Goal: Register for event/course

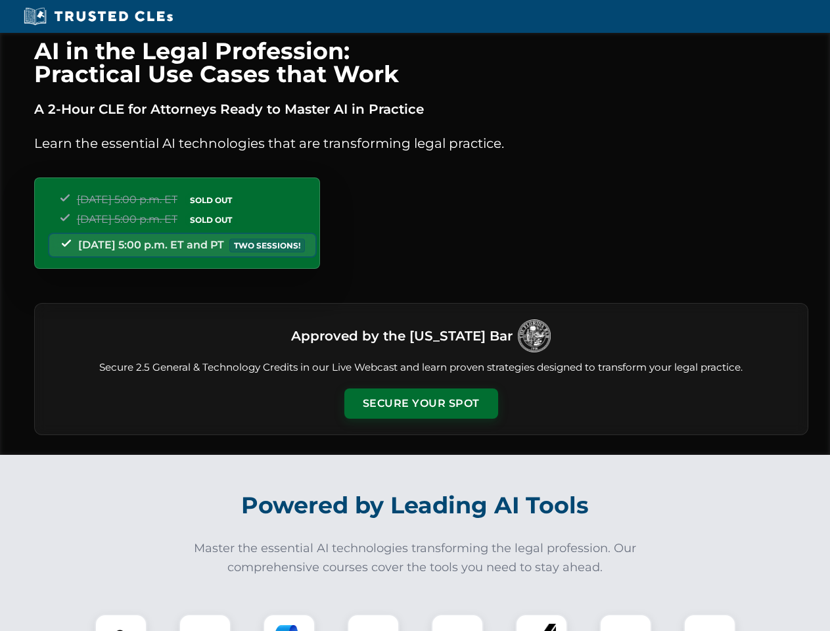
click at [421, 404] on button "Secure Your Spot" at bounding box center [421, 404] width 154 height 30
click at [121, 623] on img at bounding box center [121, 640] width 38 height 38
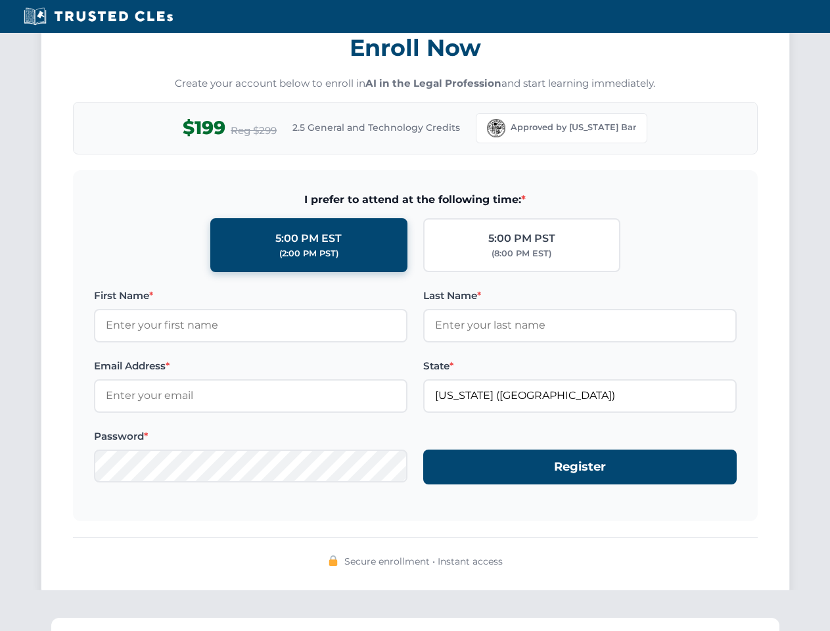
scroll to position [1291, 0]
